Goal: Task Accomplishment & Management: Manage account settings

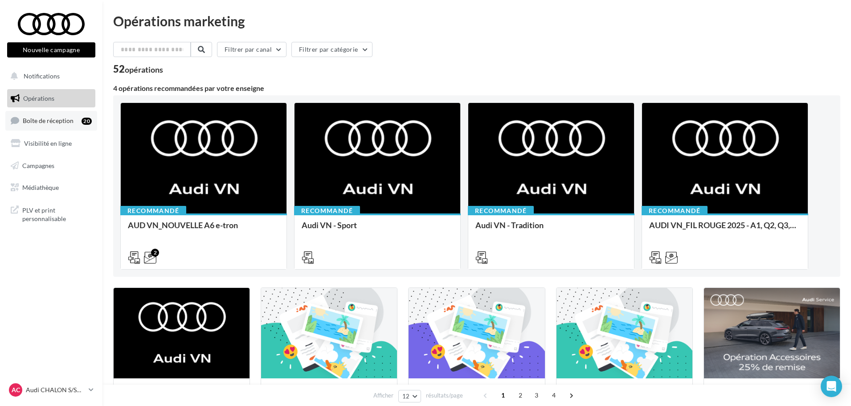
click at [57, 126] on link "Boîte de réception 20" at bounding box center [51, 120] width 92 height 19
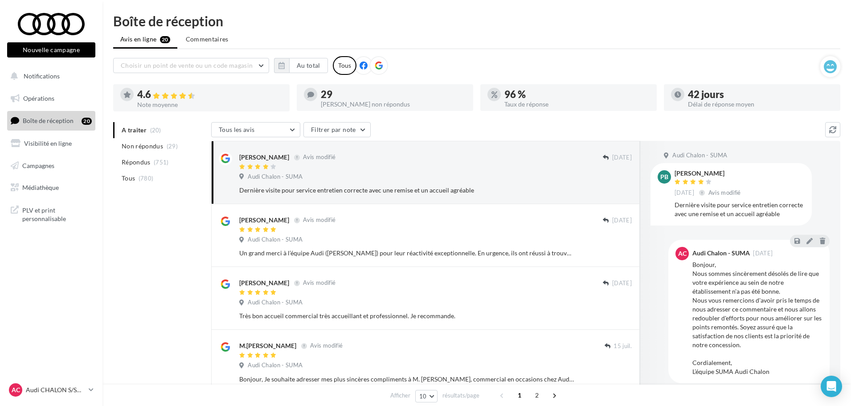
click at [379, 63] on icon at bounding box center [379, 65] width 8 height 8
click at [284, 65] on icon "button" at bounding box center [281, 65] width 6 height 7
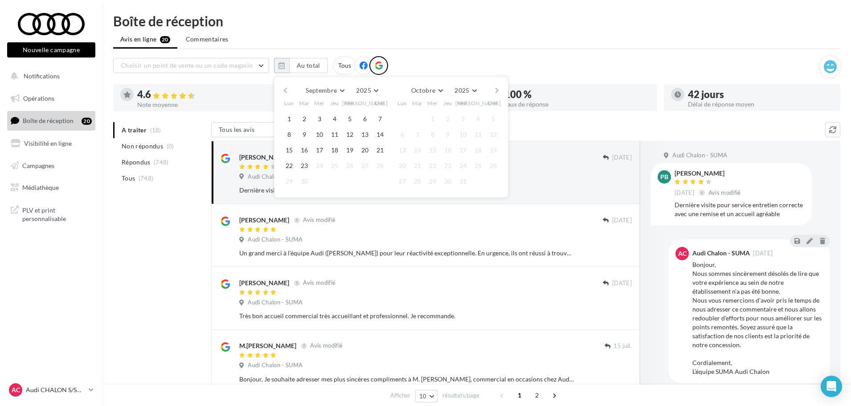
click at [283, 89] on button "button" at bounding box center [286, 90] width 8 height 12
click at [304, 117] on button "1" at bounding box center [304, 118] width 13 height 13
click at [493, 91] on button "button" at bounding box center [497, 90] width 8 height 12
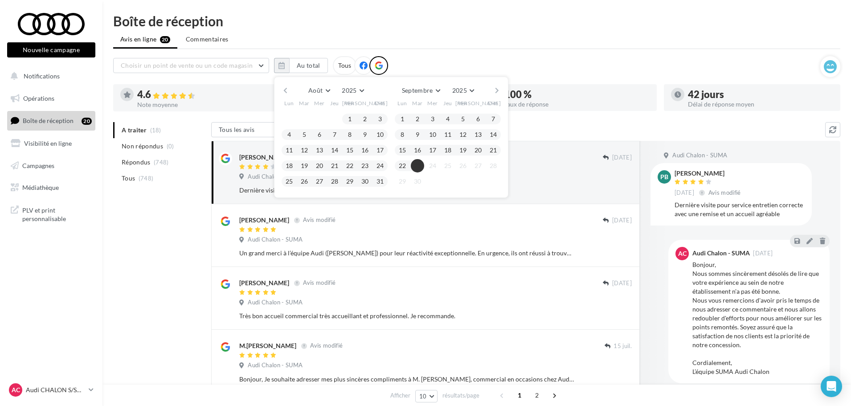
click at [415, 162] on button "23" at bounding box center [417, 165] width 13 height 13
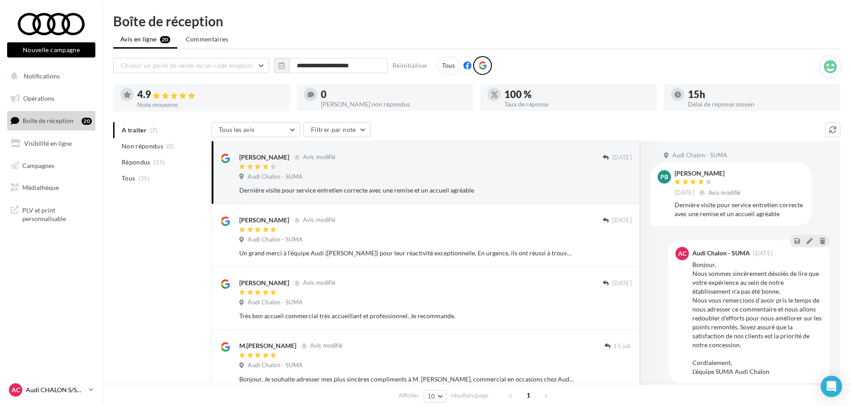
click at [89, 390] on icon at bounding box center [91, 390] width 5 height 8
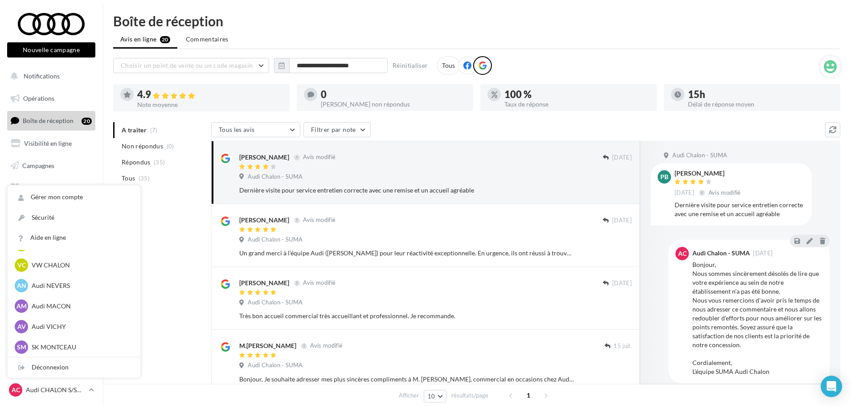
scroll to position [446, 0]
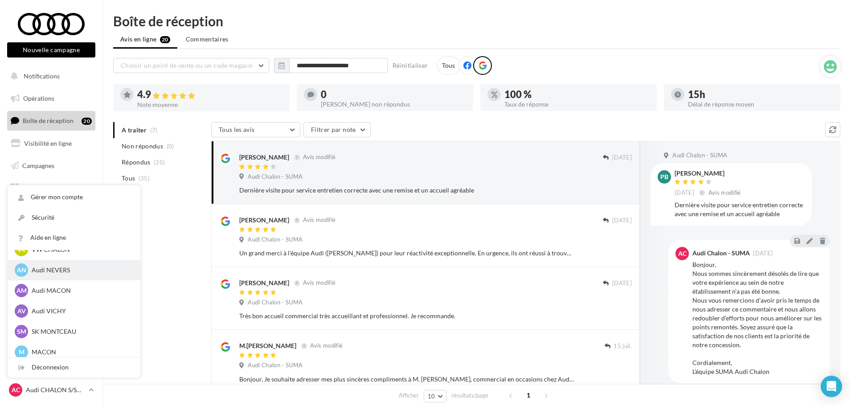
click at [79, 271] on p "Audi NEVERS" at bounding box center [81, 270] width 98 height 9
